Goal: Navigation & Orientation: Understand site structure

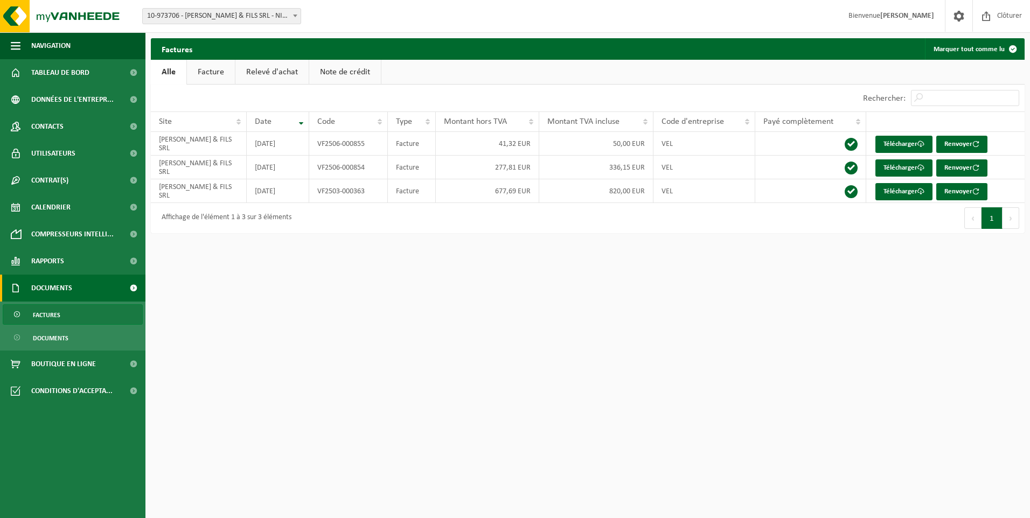
click at [55, 312] on span "Factures" at bounding box center [46, 315] width 27 height 20
click at [62, 257] on span "Rapports" at bounding box center [47, 261] width 33 height 27
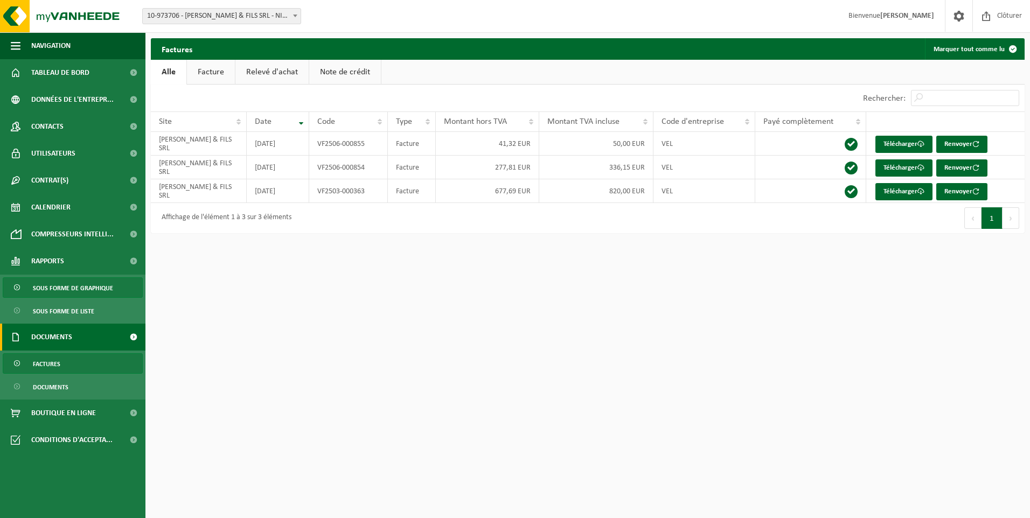
click at [95, 284] on span "Sous forme de graphique" at bounding box center [73, 288] width 80 height 20
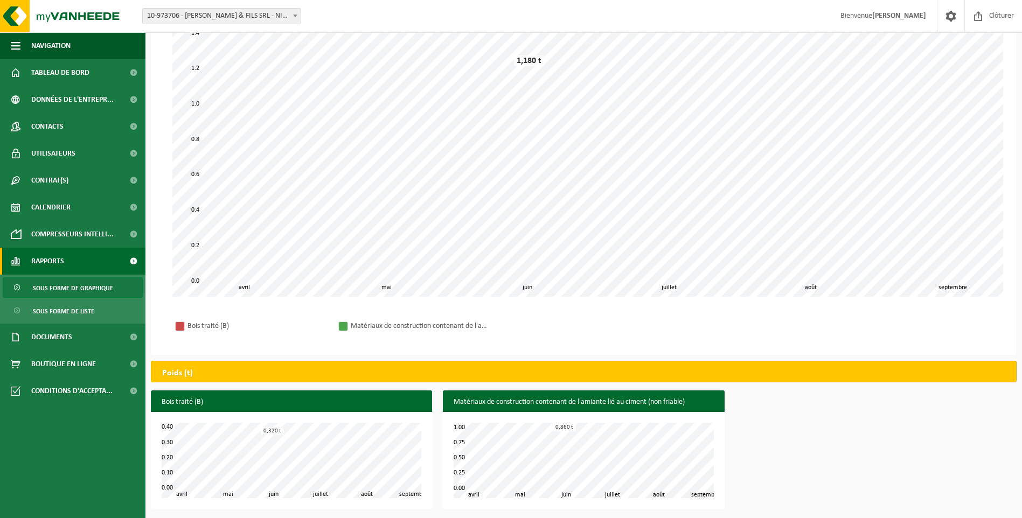
scroll to position [94, 0]
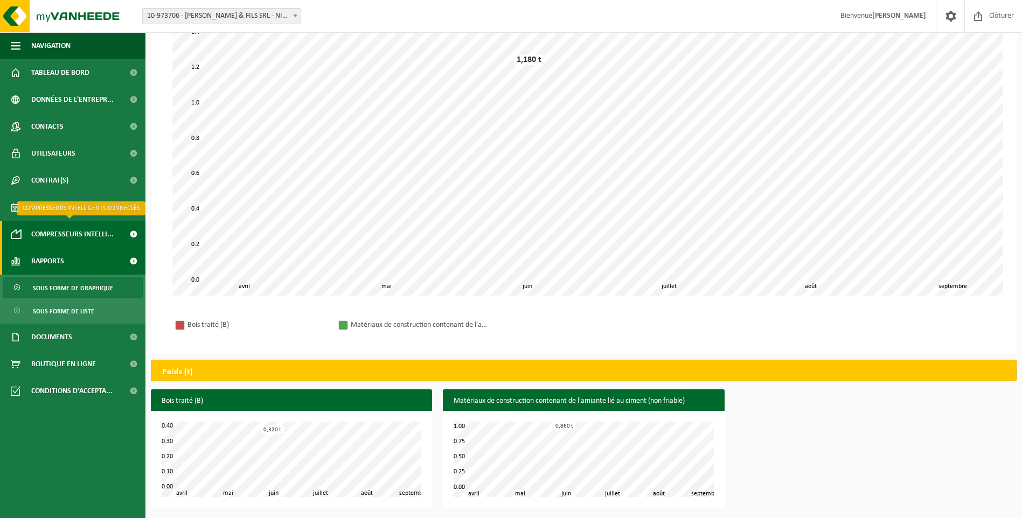
click at [81, 235] on span "Compresseurs intelli..." at bounding box center [72, 234] width 82 height 27
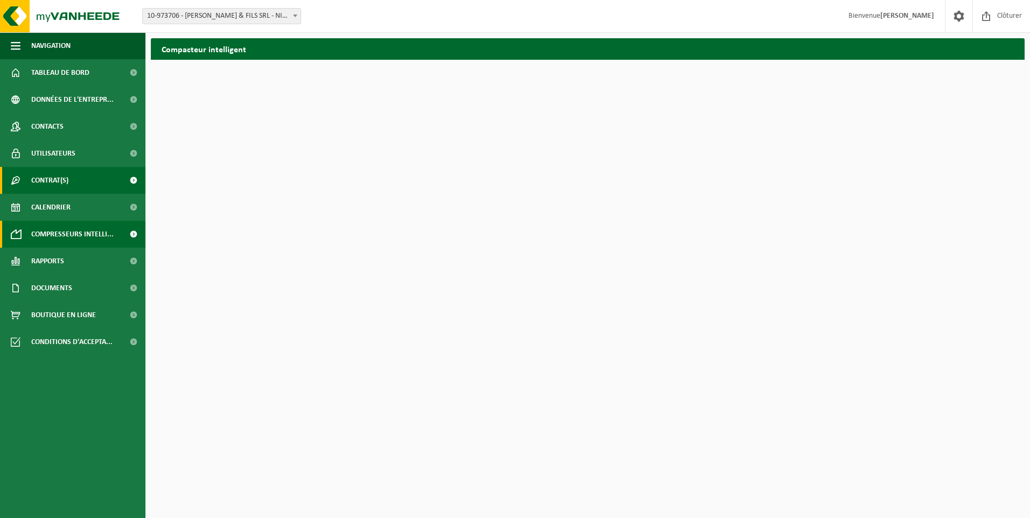
click at [76, 170] on link "Contrat(s)" at bounding box center [72, 180] width 145 height 27
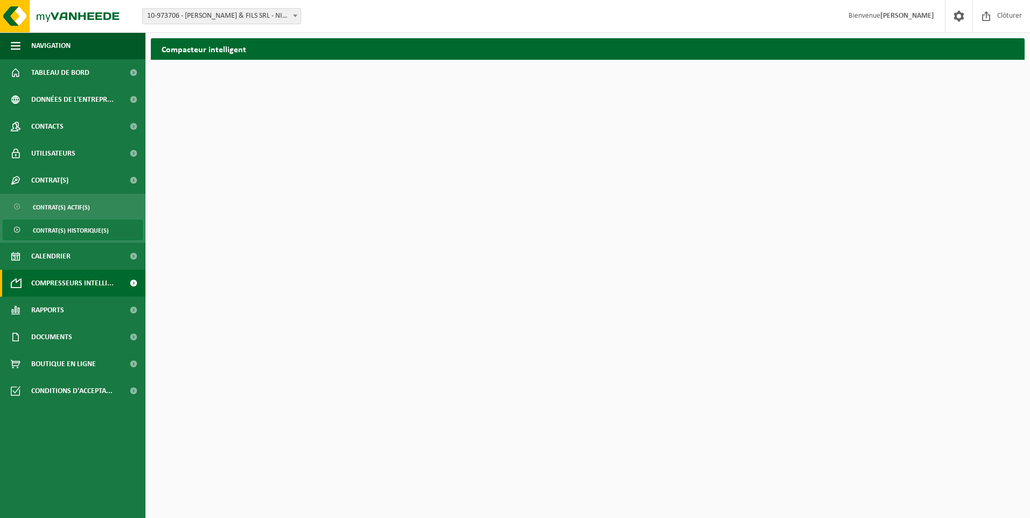
click at [75, 226] on span "Contrat(s) historique(s)" at bounding box center [71, 230] width 76 height 20
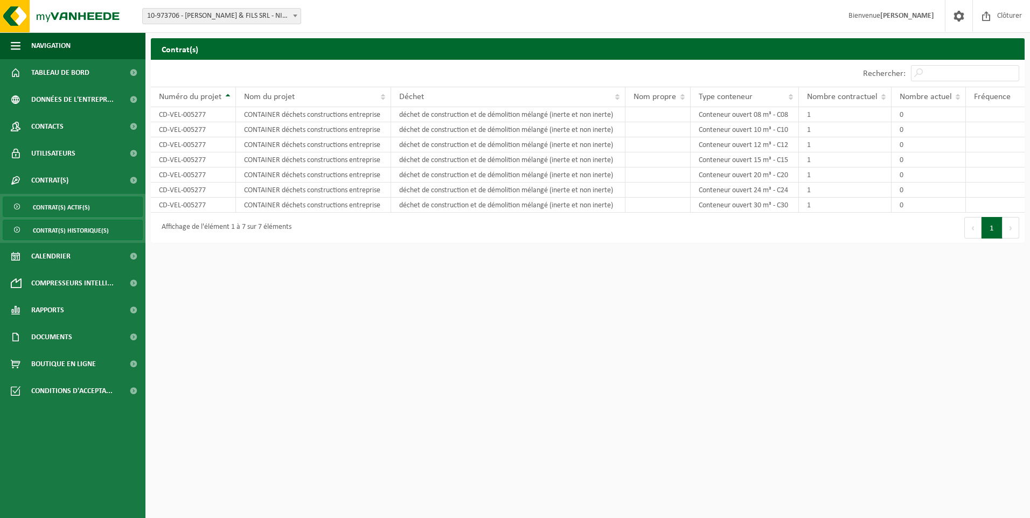
click at [72, 207] on span "Contrat(s) actif(s)" at bounding box center [61, 207] width 57 height 20
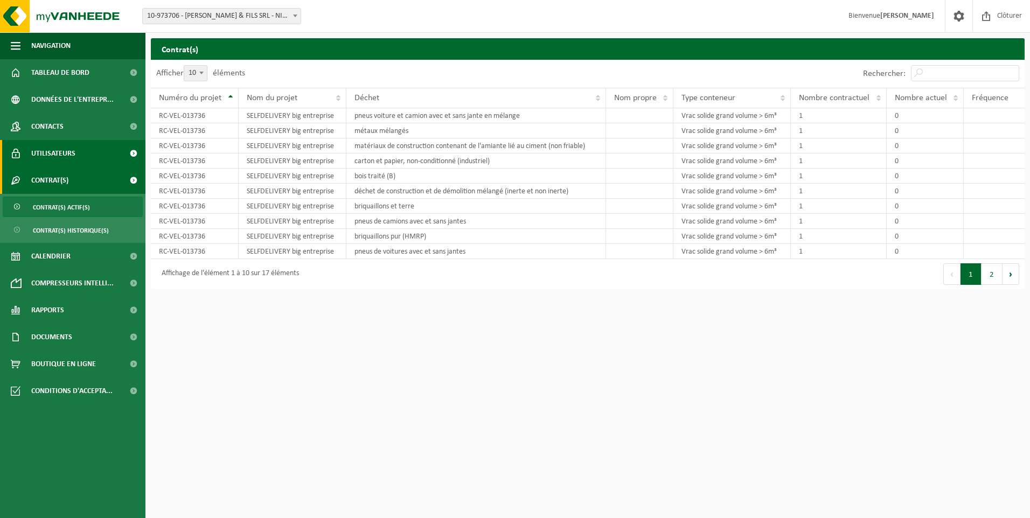
click at [52, 155] on span "Utilisateurs" at bounding box center [53, 153] width 44 height 27
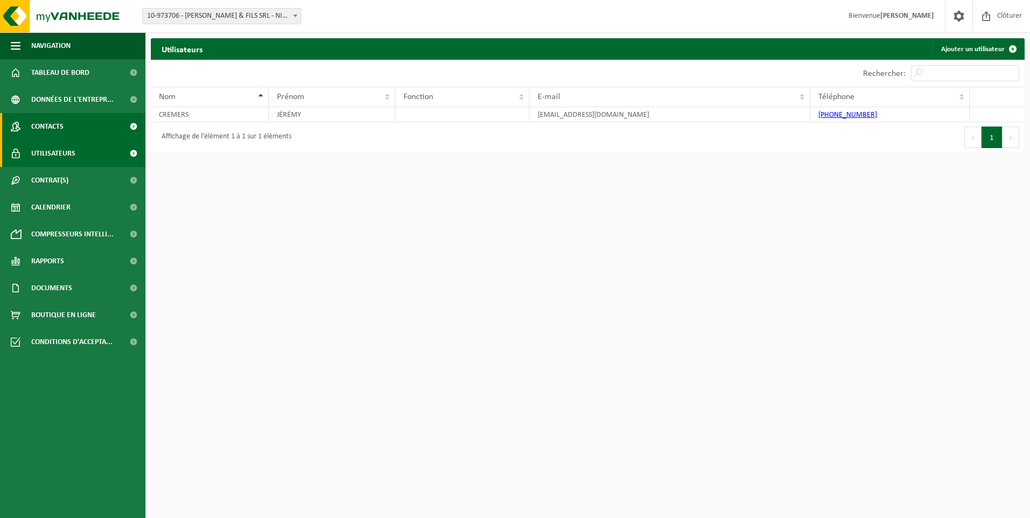
click at [59, 125] on span "Contacts" at bounding box center [47, 126] width 32 height 27
